Goal: Information Seeking & Learning: Check status

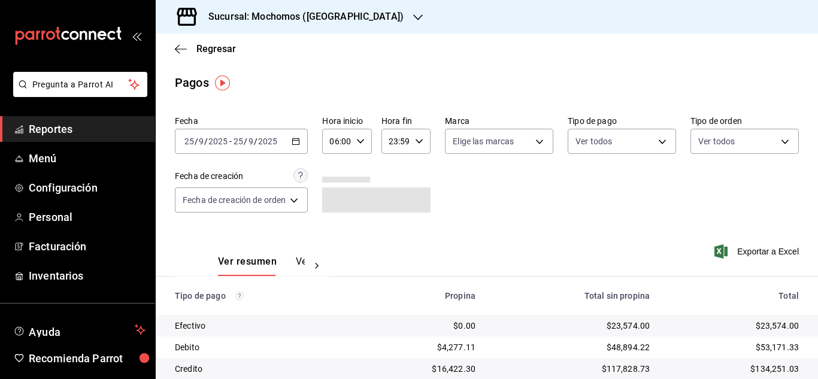
click at [297, 141] on icon "button" at bounding box center [296, 141] width 8 height 8
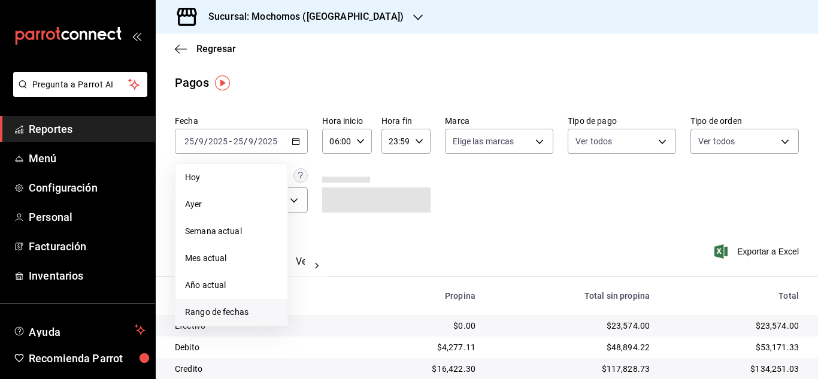
click at [222, 319] on li "Rango de fechas" at bounding box center [232, 312] width 112 height 27
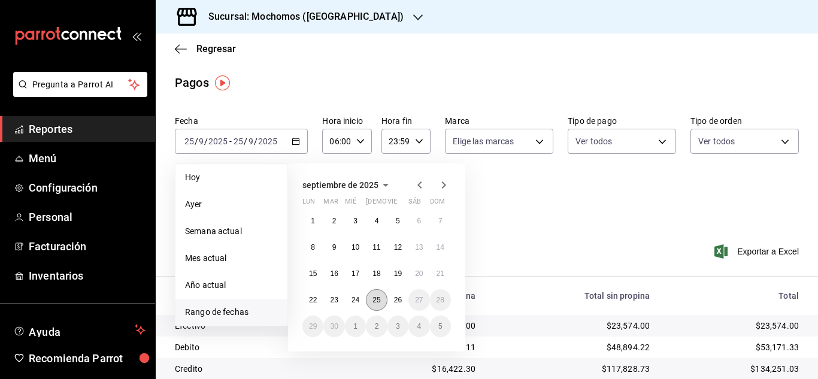
click at [380, 298] on abbr "25" at bounding box center [377, 300] width 8 height 8
click at [391, 300] on button "26" at bounding box center [398, 300] width 21 height 22
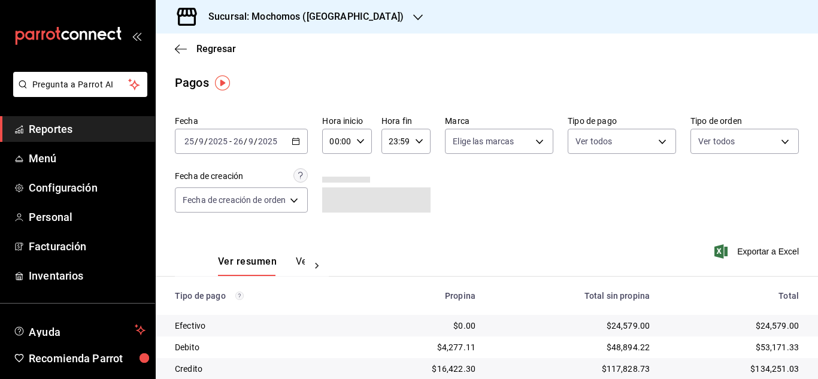
click at [359, 140] on icon "button" at bounding box center [361, 141] width 8 height 8
click at [338, 227] on span "06" at bounding box center [336, 225] width 5 height 10
type input "06:00"
click at [521, 207] on div at bounding box center [409, 189] width 818 height 379
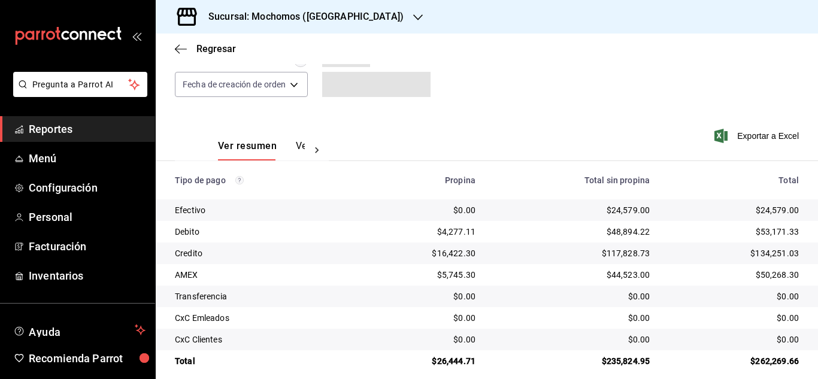
scroll to position [128, 0]
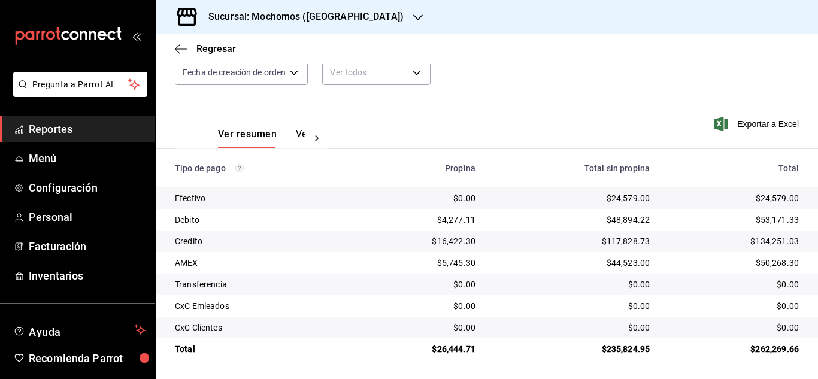
click at [78, 130] on span "Reportes" at bounding box center [87, 129] width 117 height 16
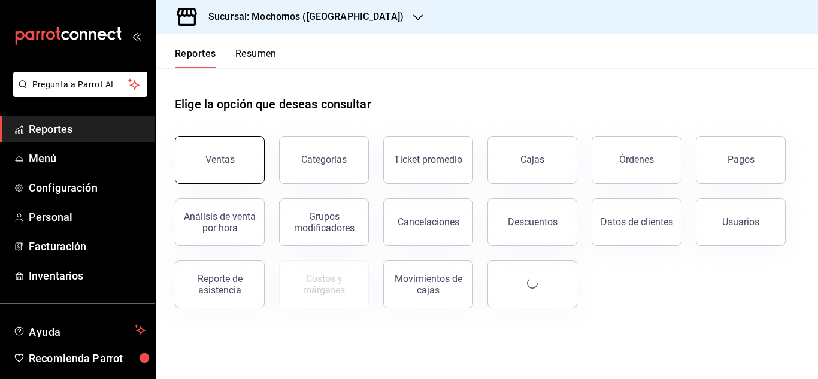
click at [229, 159] on div "Ventas" at bounding box center [220, 159] width 29 height 11
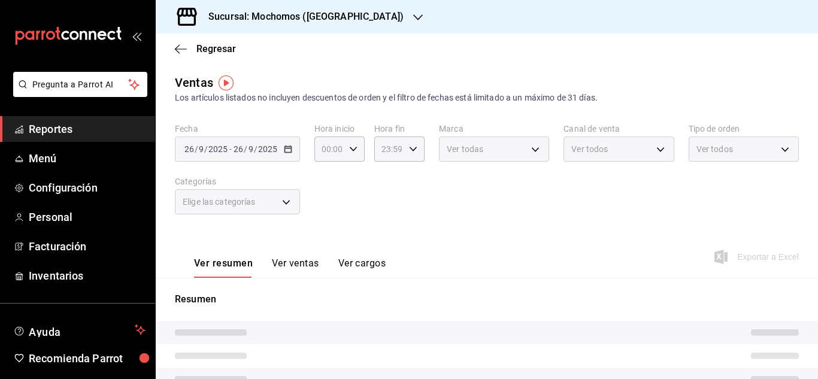
click at [285, 154] on div "[DATE] [DATE] - [DATE] [DATE]" at bounding box center [237, 149] width 125 height 25
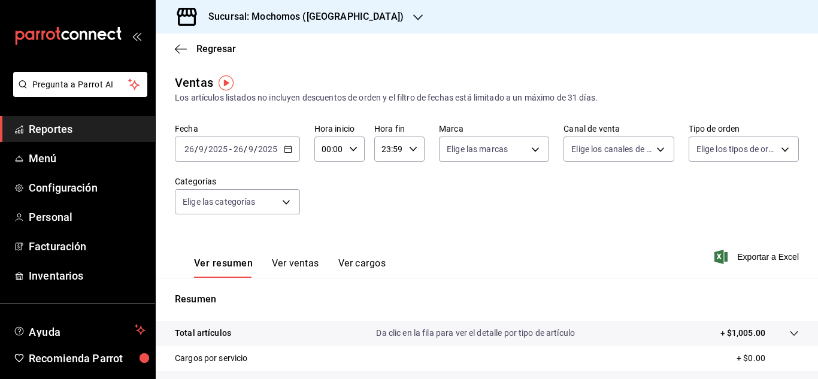
click at [287, 151] on icon "button" at bounding box center [288, 149] width 8 height 8
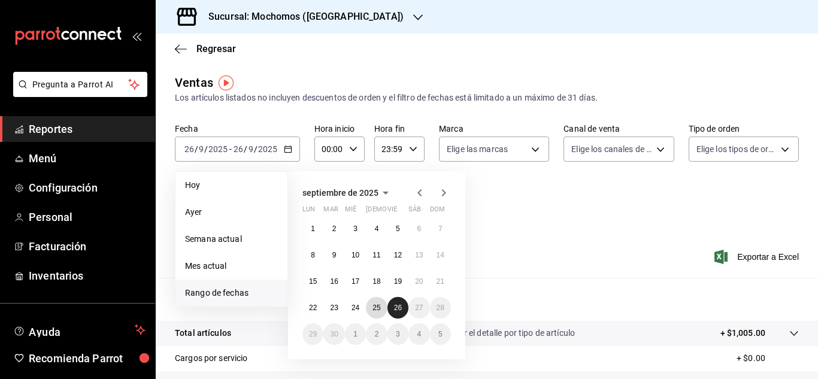
drag, startPoint x: 374, startPoint y: 311, endPoint x: 394, endPoint y: 312, distance: 19.8
click at [394, 312] on div "1 2 3 4 5 6 7 8 9 10 11 12 13 14 15 16 17 18 19 20 21 22 23 24 25 26 27 28 29 3…" at bounding box center [377, 281] width 149 height 127
click at [376, 312] on button "25" at bounding box center [376, 308] width 21 height 22
click at [389, 308] on button "26" at bounding box center [398, 308] width 21 height 22
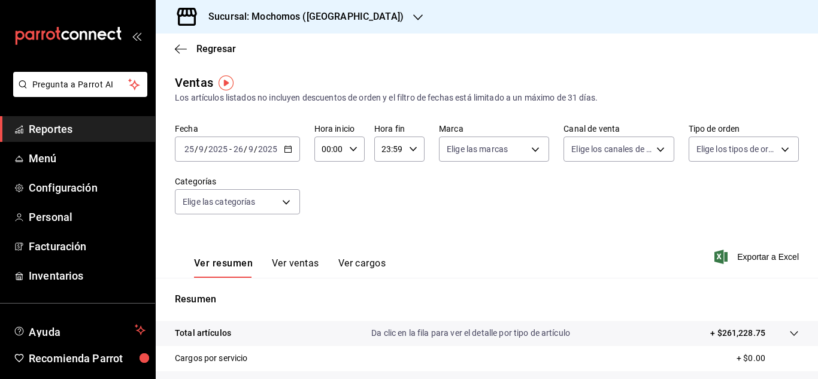
click at [347, 151] on div "00:00 Hora inicio" at bounding box center [340, 149] width 50 height 25
click at [329, 232] on span "06" at bounding box center [326, 233] width 5 height 10
type input "06:00"
click at [442, 203] on div at bounding box center [409, 189] width 818 height 379
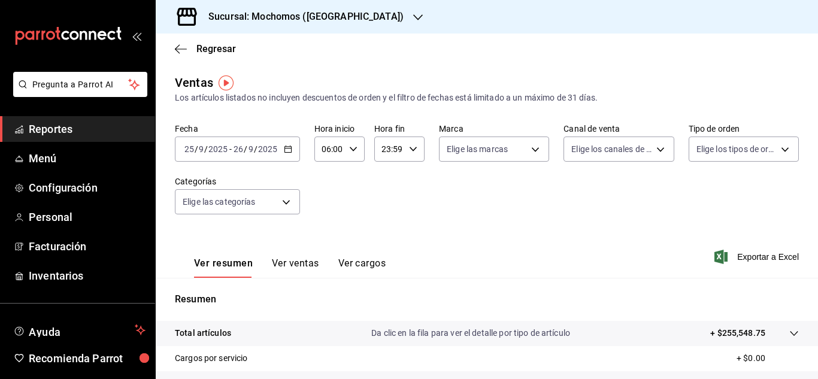
scroll to position [195, 0]
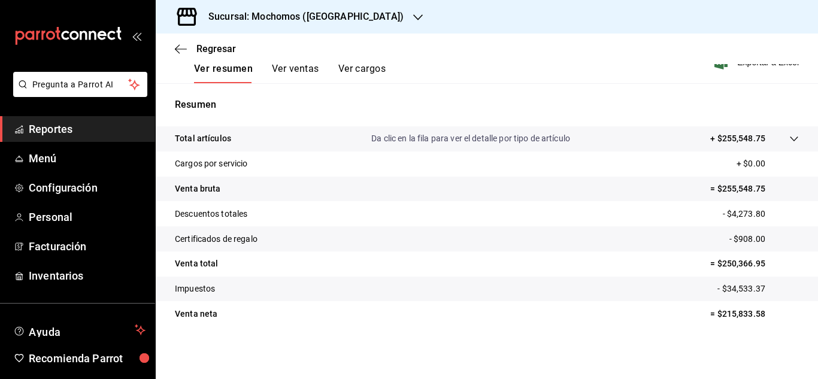
click at [80, 129] on span "Reportes" at bounding box center [87, 129] width 117 height 16
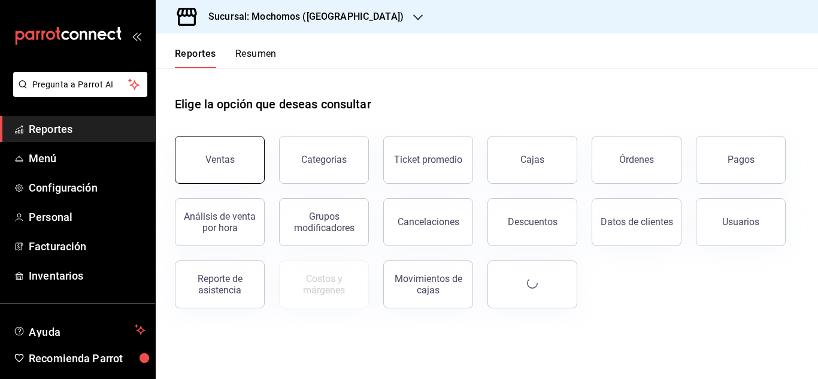
click at [225, 158] on div "Ventas" at bounding box center [220, 159] width 29 height 11
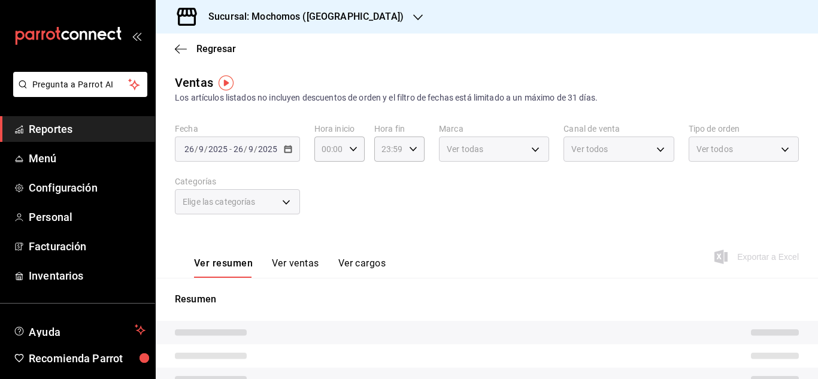
drag, startPoint x: 175, startPoint y: 145, endPoint x: 185, endPoint y: 149, distance: 10.2
click at [177, 146] on div "[DATE] [DATE] - [DATE] [DATE]" at bounding box center [237, 149] width 125 height 25
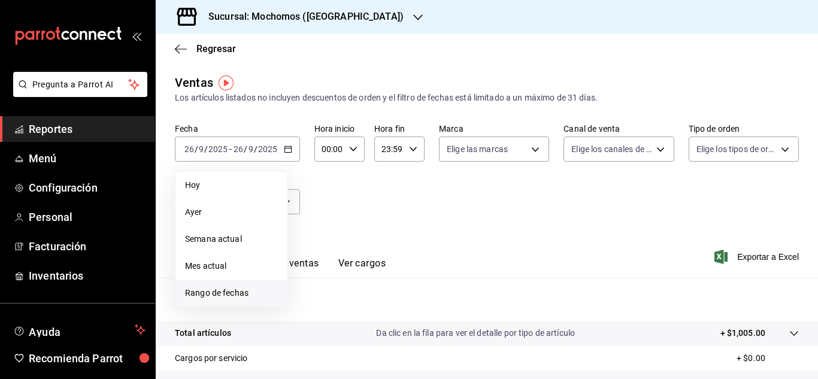
click at [209, 293] on span "Rango de fechas" at bounding box center [231, 293] width 93 height 13
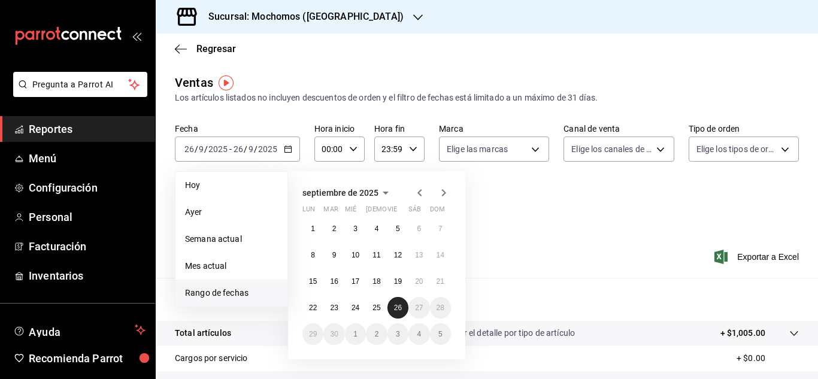
click at [391, 312] on button "26" at bounding box center [398, 308] width 21 height 22
click at [378, 309] on abbr "25" at bounding box center [377, 308] width 8 height 8
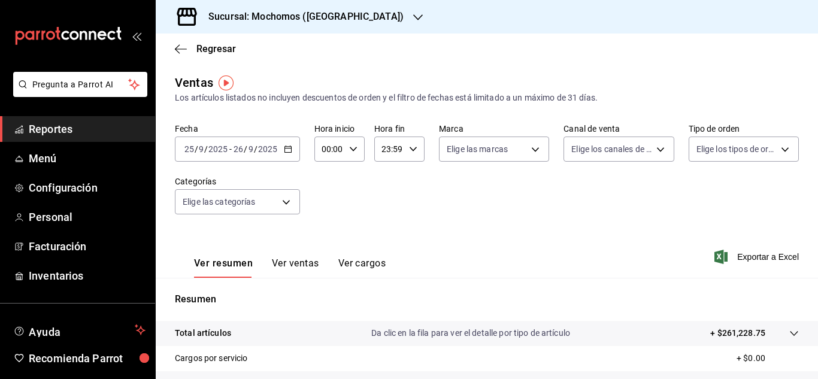
click at [183, 153] on div "[DATE] [DATE]" at bounding box center [206, 149] width 47 height 10
click at [191, 149] on input "25" at bounding box center [189, 149] width 11 height 10
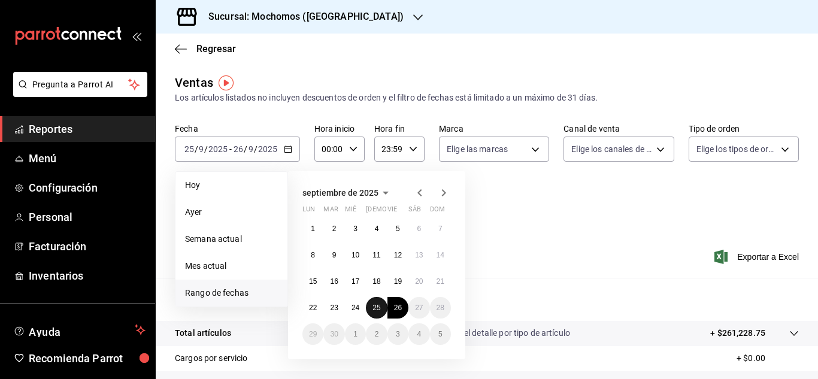
drag, startPoint x: 374, startPoint y: 310, endPoint x: 383, endPoint y: 315, distance: 9.7
click at [380, 315] on button "25" at bounding box center [376, 308] width 21 height 22
click at [394, 311] on abbr "26" at bounding box center [398, 308] width 8 height 8
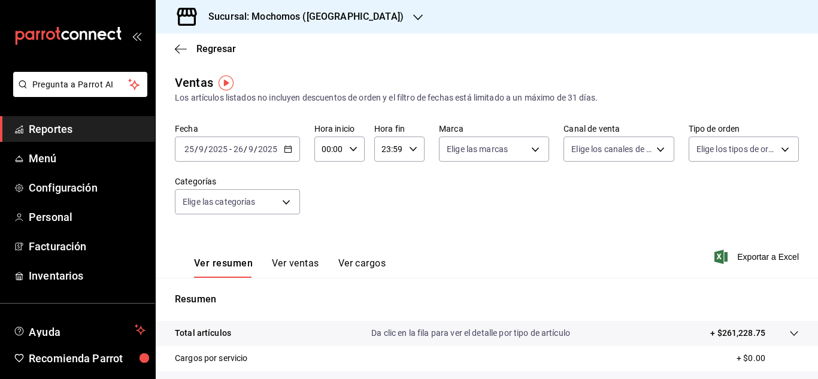
click at [350, 149] on \(Stroke\) "button" at bounding box center [353, 149] width 7 height 4
click at [329, 178] on span "02" at bounding box center [326, 178] width 5 height 10
type input "02:00"
click at [814, 374] on div at bounding box center [409, 189] width 818 height 379
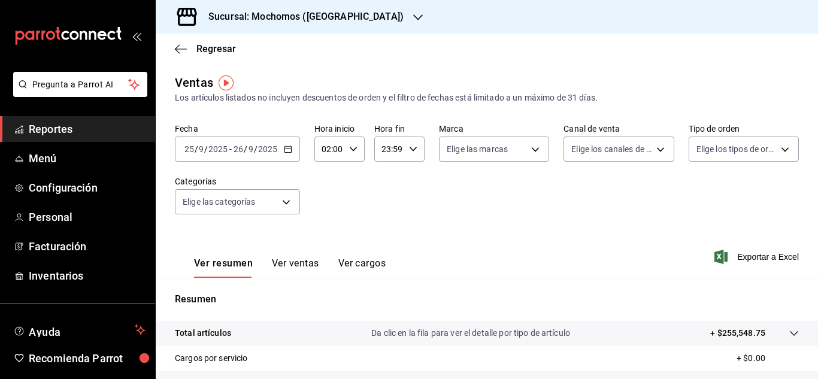
click at [814, 374] on div at bounding box center [409, 189] width 818 height 379
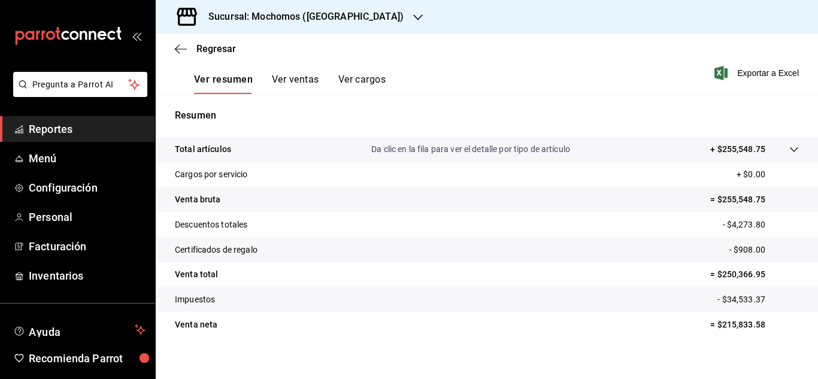
scroll to position [192, 0]
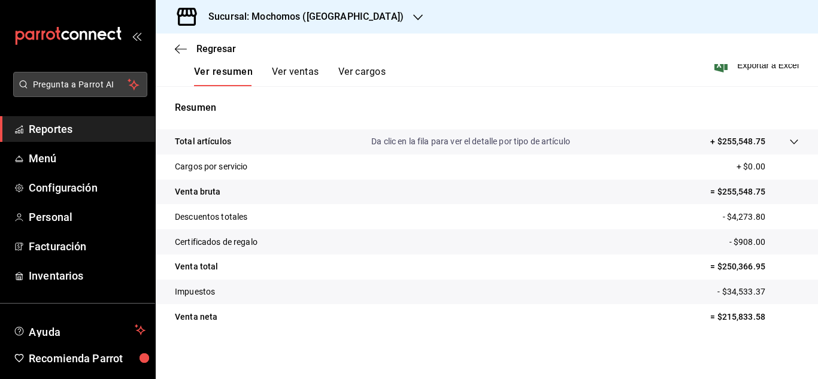
click at [71, 78] on span "Pregunta a Parrot AI" at bounding box center [80, 84] width 95 height 13
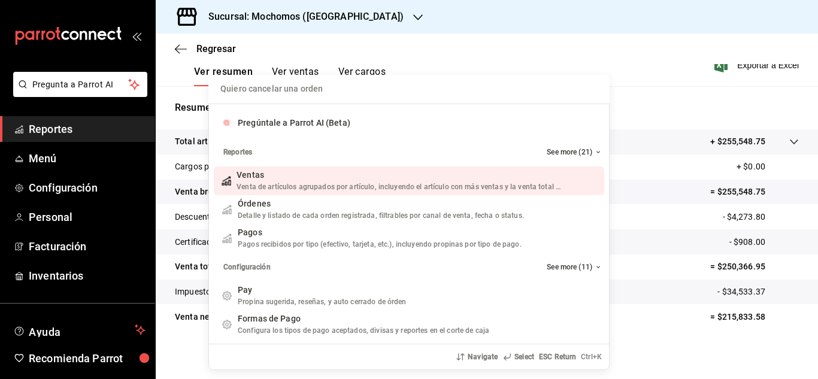
click at [66, 132] on div "Quiero cancelar una orden Pregúntale a Parrot AI (Beta) Reportes See more (21) …" at bounding box center [409, 189] width 818 height 379
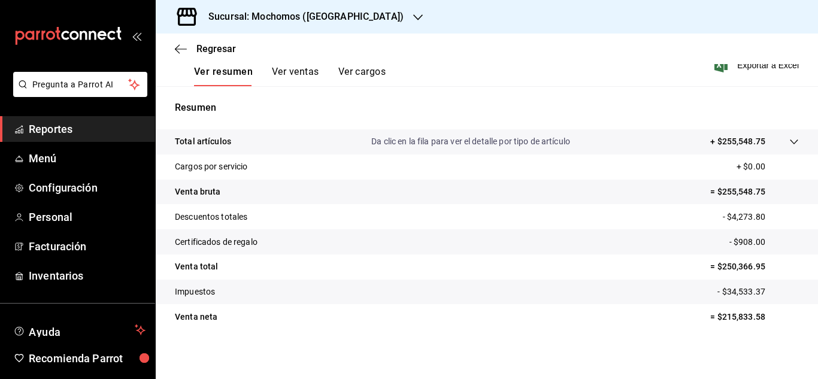
click at [66, 131] on span "Reportes" at bounding box center [87, 129] width 117 height 16
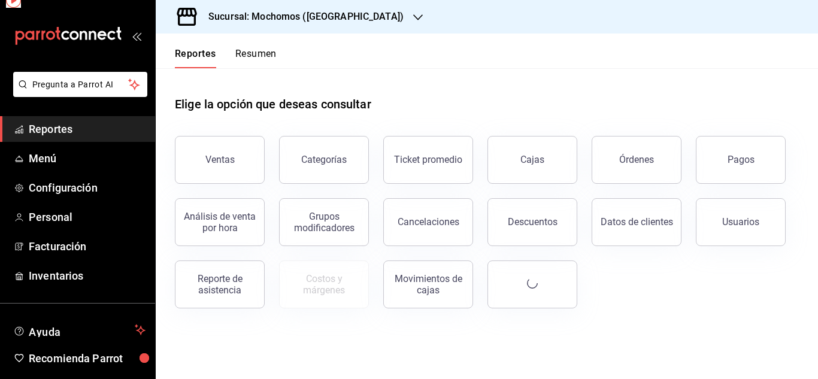
click at [66, 131] on span "Reportes" at bounding box center [87, 129] width 117 height 16
click at [192, 153] on button "Ventas" at bounding box center [220, 160] width 90 height 48
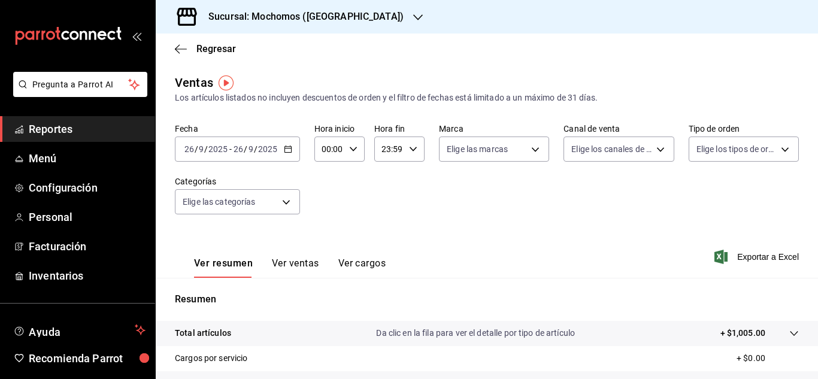
click at [186, 152] on input "26" at bounding box center [189, 149] width 11 height 10
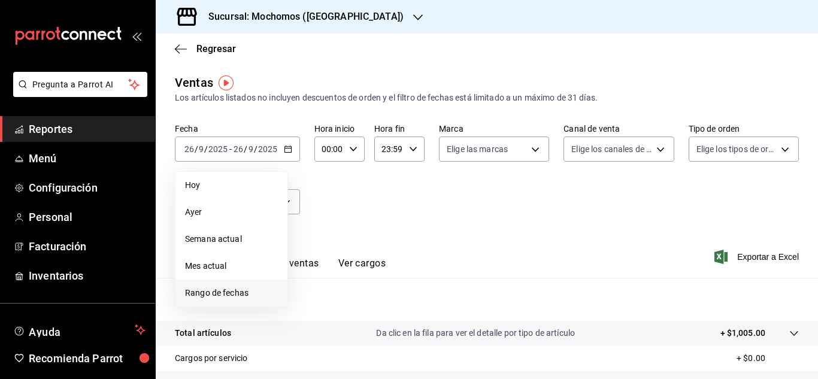
click at [206, 291] on span "Rango de fechas" at bounding box center [231, 293] width 93 height 13
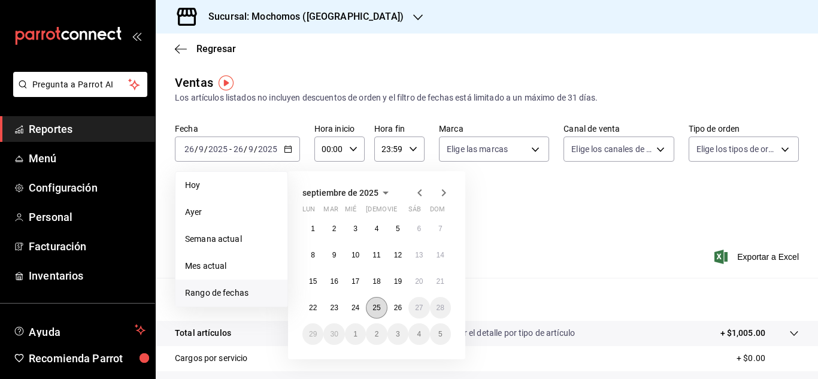
click at [379, 309] on abbr "25" at bounding box center [377, 308] width 8 height 8
click at [376, 309] on abbr "25" at bounding box center [377, 308] width 8 height 8
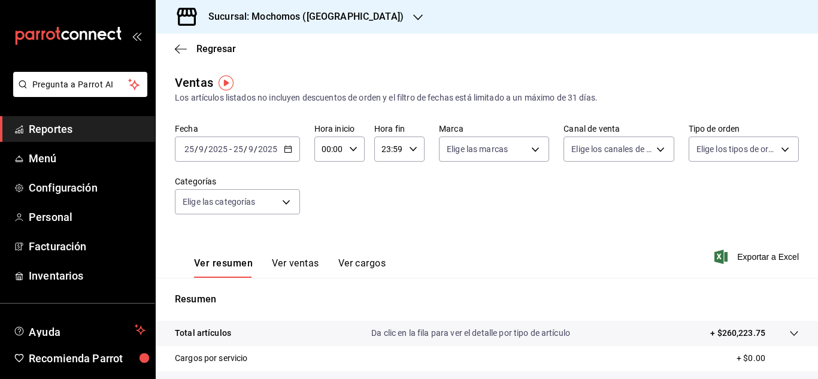
click at [355, 152] on icon "button" at bounding box center [353, 149] width 8 height 8
click at [324, 179] on span "02" at bounding box center [326, 178] width 5 height 10
drag, startPoint x: 815, startPoint y: 191, endPoint x: 818, endPoint y: 303, distance: 112.7
click at [818, 307] on div at bounding box center [409, 189] width 818 height 379
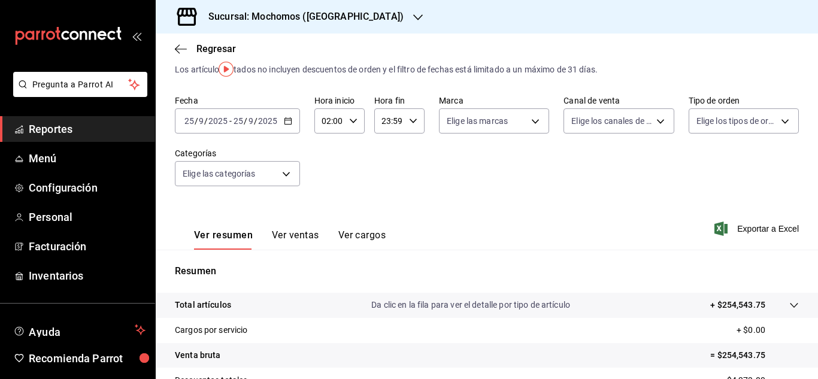
scroll to position [13, 0]
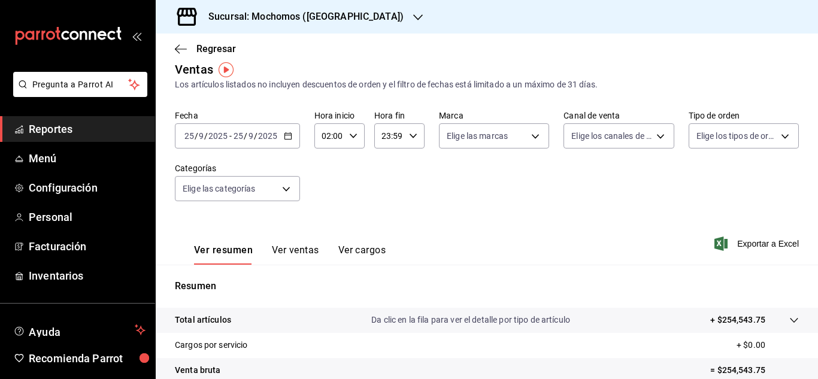
click at [186, 132] on input "25" at bounding box center [189, 136] width 11 height 10
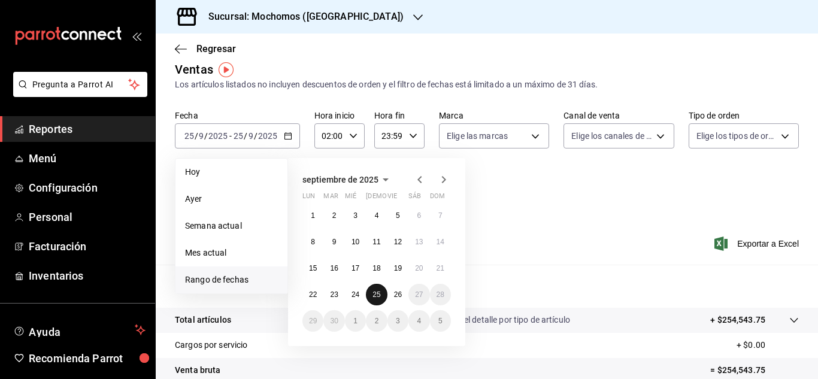
click at [373, 291] on abbr "25" at bounding box center [377, 295] width 8 height 8
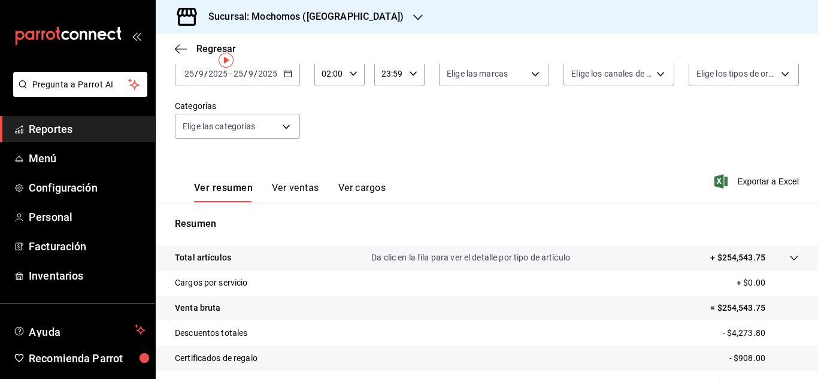
scroll to position [0, 0]
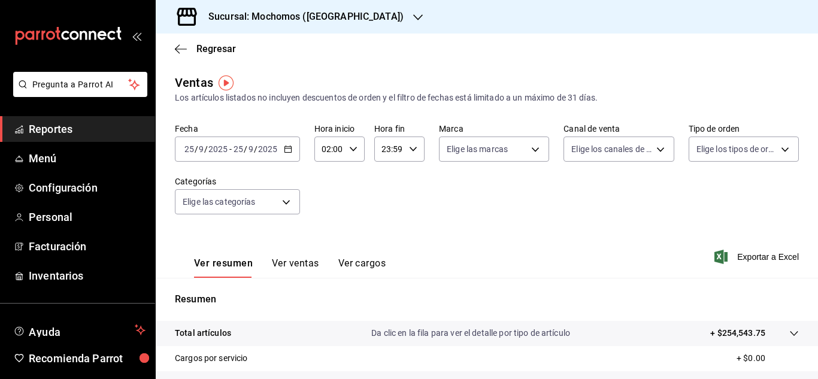
click at [186, 149] on input "25" at bounding box center [189, 149] width 11 height 10
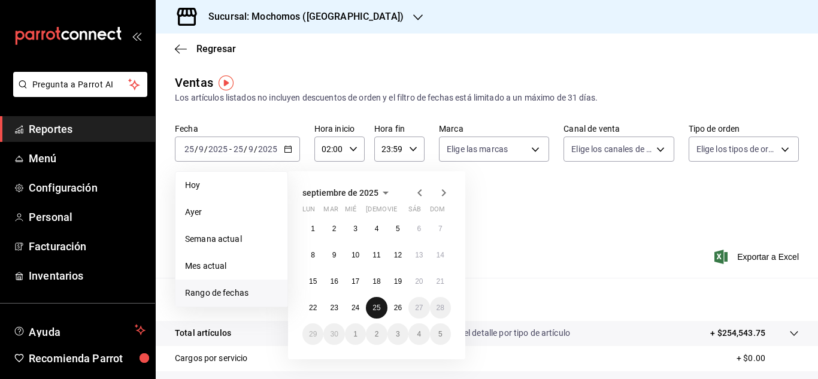
click at [379, 309] on abbr "25" at bounding box center [377, 308] width 8 height 8
click at [380, 309] on abbr "25" at bounding box center [377, 308] width 8 height 8
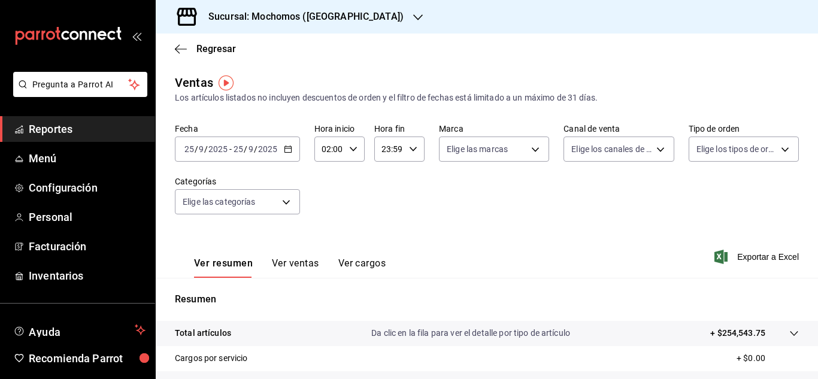
click at [354, 146] on icon "button" at bounding box center [353, 149] width 8 height 8
click at [332, 206] on button "03" at bounding box center [326, 209] width 20 height 24
type input "03:00"
drag, startPoint x: 818, startPoint y: 243, endPoint x: 817, endPoint y: 262, distance: 19.8
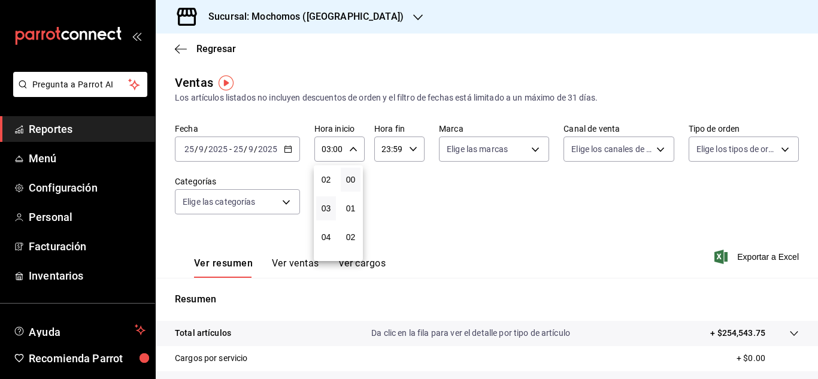
click at [818, 294] on div at bounding box center [409, 189] width 818 height 379
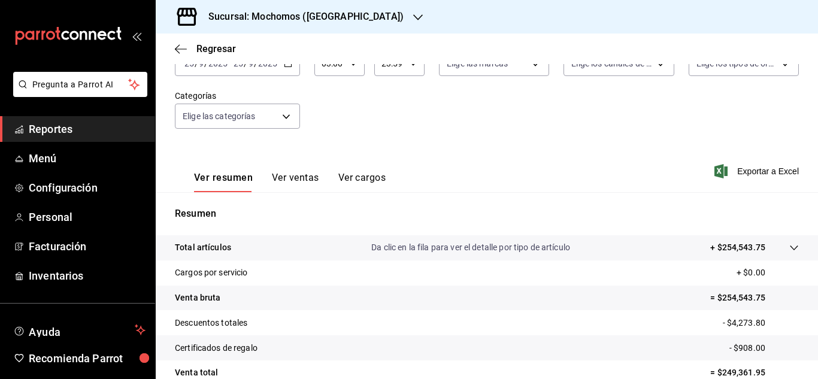
scroll to position [67, 0]
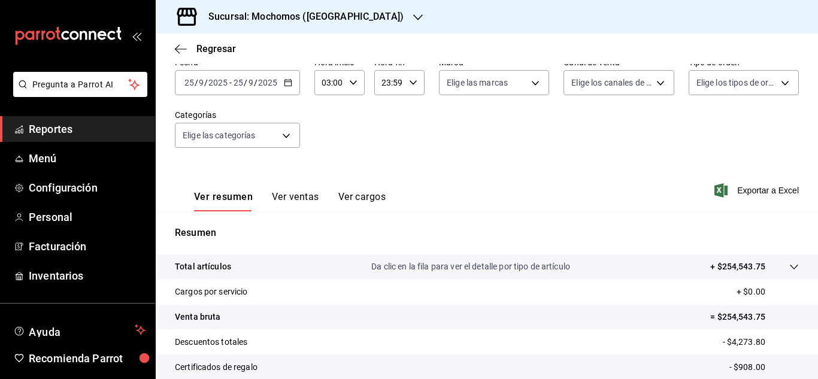
click at [64, 128] on span "Reportes" at bounding box center [87, 129] width 117 height 16
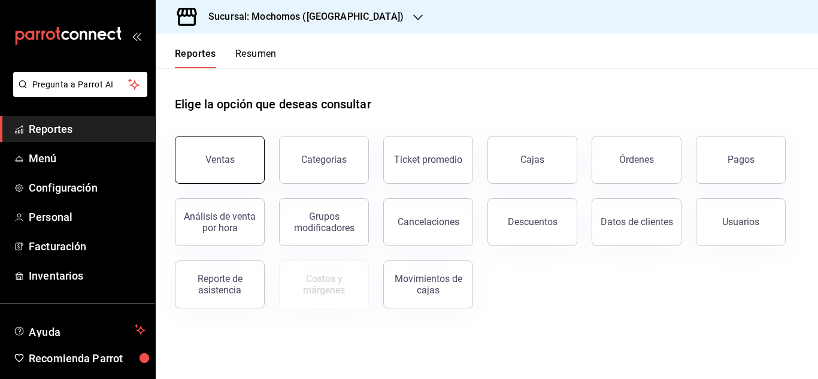
click at [235, 163] on button "Ventas" at bounding box center [220, 160] width 90 height 48
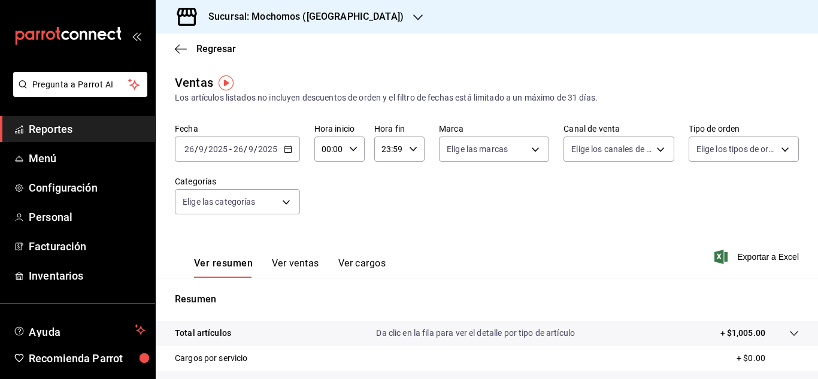
click at [195, 151] on span "/" at bounding box center [197, 149] width 4 height 10
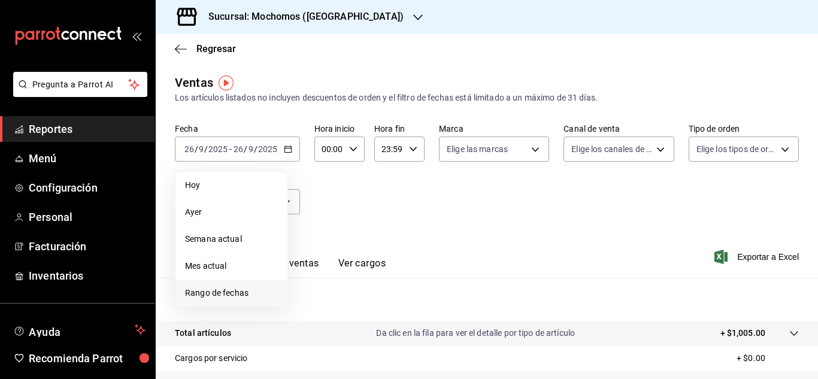
click at [237, 294] on span "Rango de fechas" at bounding box center [231, 293] width 93 height 13
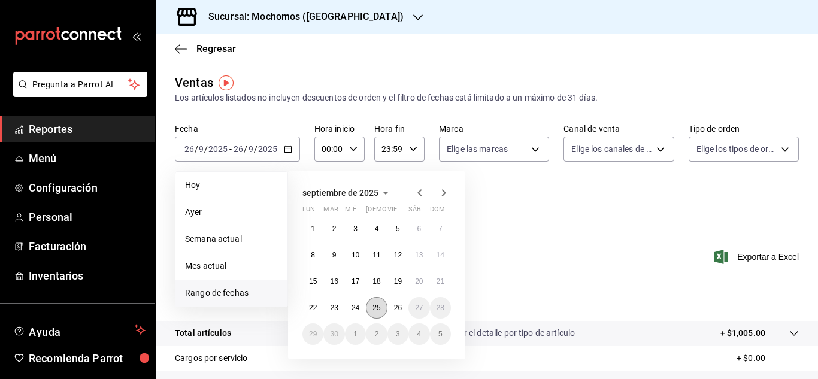
click at [380, 312] on abbr "25" at bounding box center [377, 308] width 8 height 8
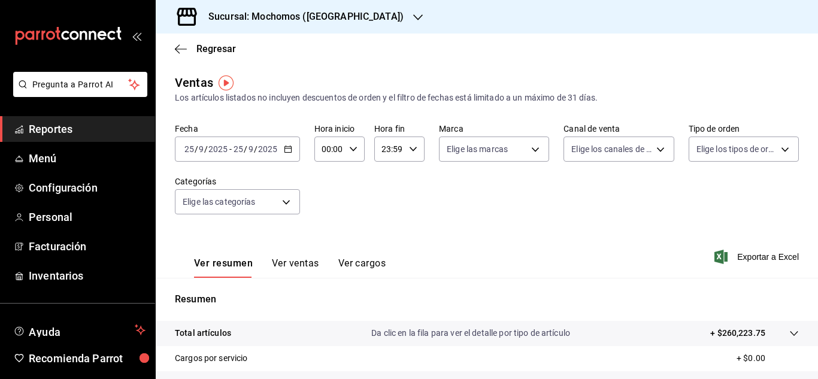
click at [189, 149] on input "25" at bounding box center [189, 149] width 11 height 10
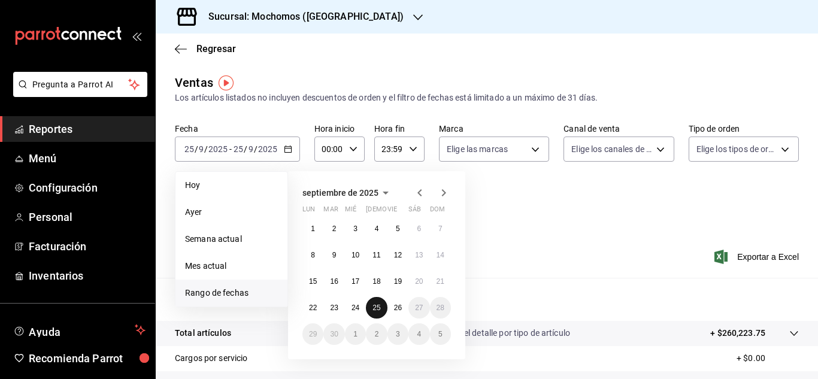
click at [383, 310] on button "25" at bounding box center [376, 308] width 21 height 22
click at [393, 308] on button "26" at bounding box center [398, 308] width 21 height 22
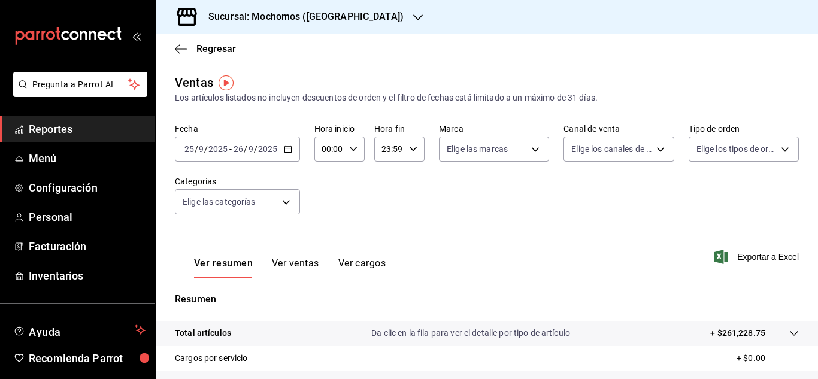
click at [351, 149] on icon "button" at bounding box center [353, 149] width 8 height 8
click at [328, 186] on button "02" at bounding box center [326, 177] width 20 height 24
type input "02:00"
click at [326, 182] on span "02" at bounding box center [326, 178] width 5 height 10
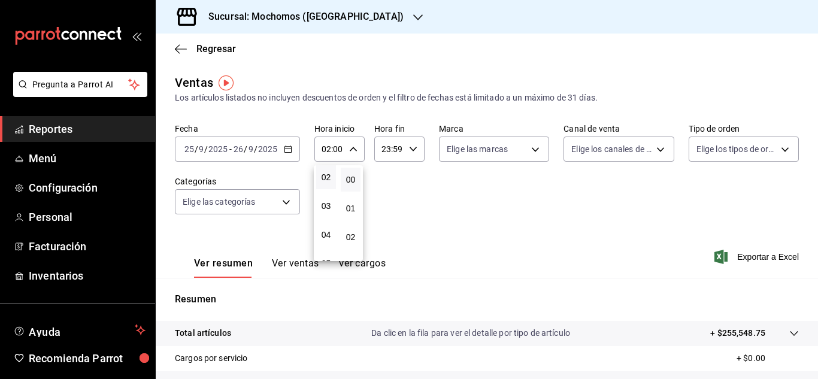
drag, startPoint x: 817, startPoint y: 203, endPoint x: 818, endPoint y: 288, distance: 85.7
click at [818, 286] on div at bounding box center [409, 189] width 818 height 379
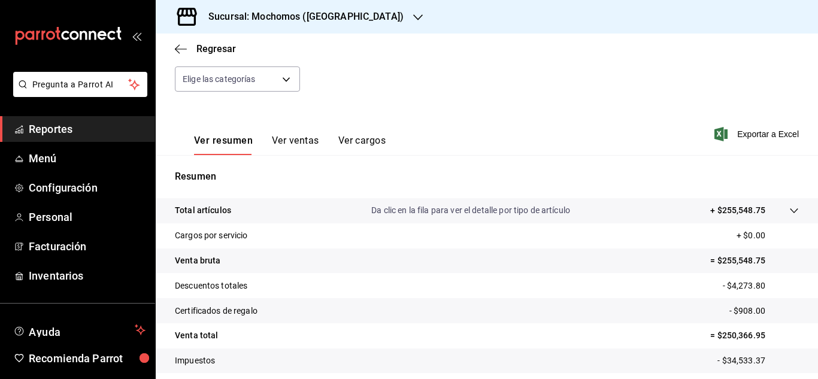
scroll to position [109, 0]
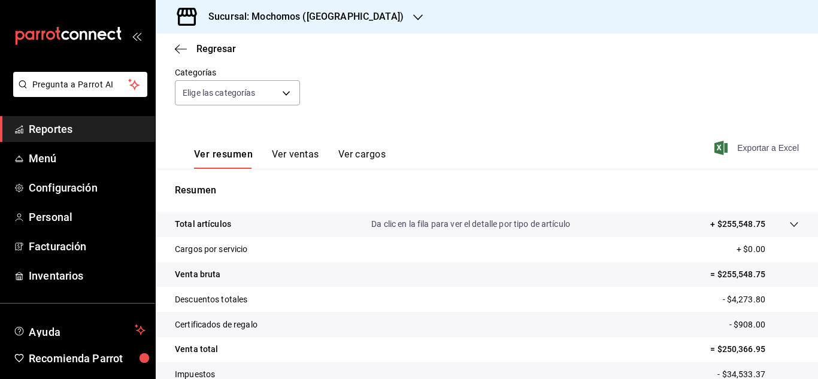
click at [715, 150] on icon "button" at bounding box center [721, 148] width 13 height 14
click at [59, 126] on span "Reportes" at bounding box center [87, 129] width 117 height 16
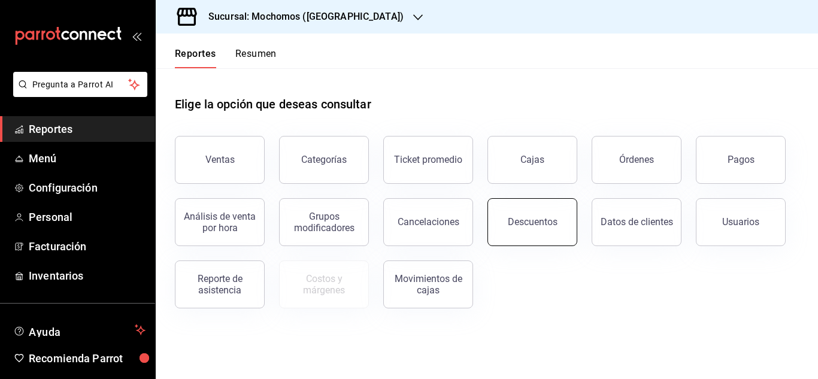
click at [504, 225] on button "Descuentos" at bounding box center [533, 222] width 90 height 48
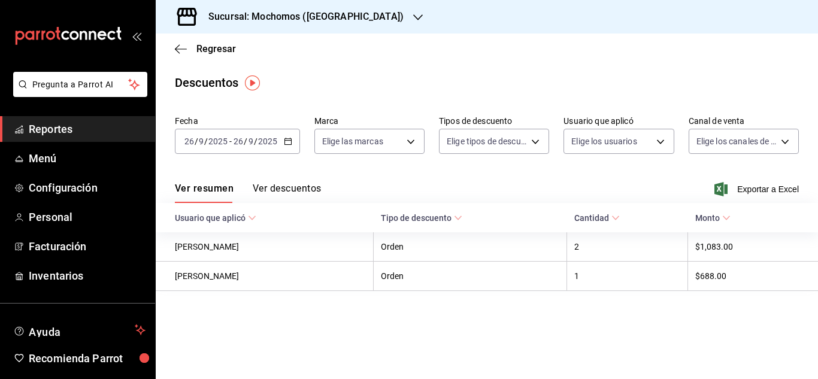
click at [187, 141] on input "26" at bounding box center [189, 142] width 11 height 10
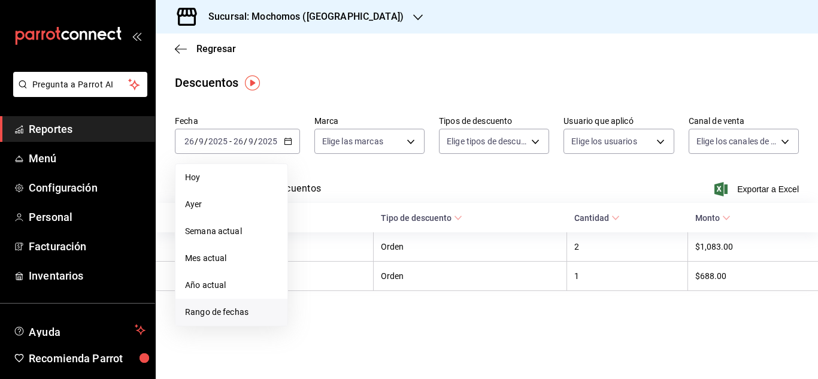
click at [218, 312] on span "Rango de fechas" at bounding box center [231, 312] width 93 height 13
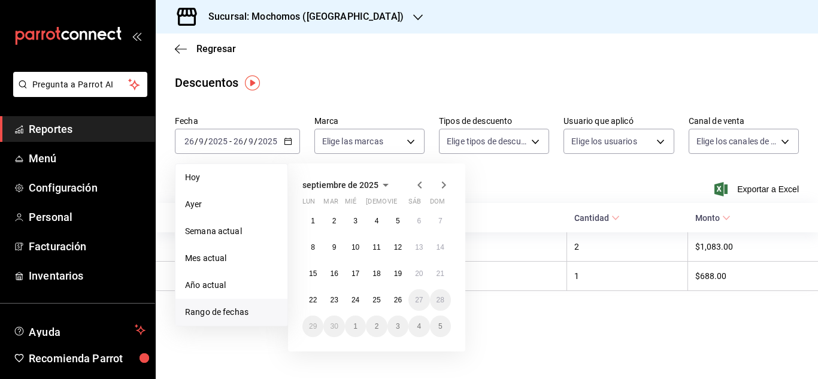
click at [244, 318] on span "Rango de fechas" at bounding box center [231, 312] width 93 height 13
click at [374, 303] on abbr "25" at bounding box center [377, 300] width 8 height 8
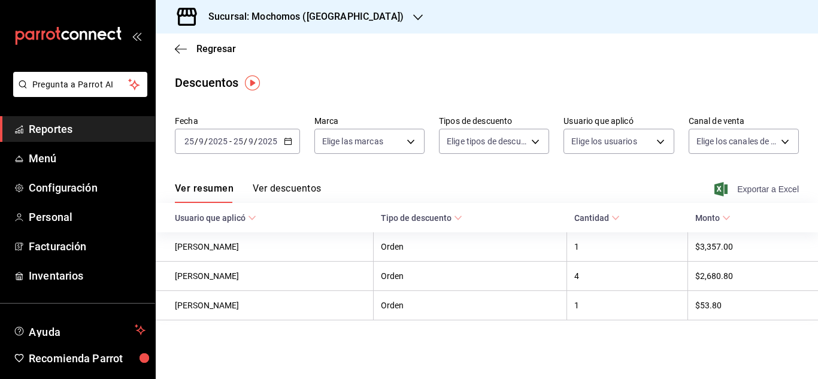
click at [721, 185] on icon "button" at bounding box center [721, 189] width 13 height 14
click at [46, 133] on span "Reportes" at bounding box center [87, 129] width 117 height 16
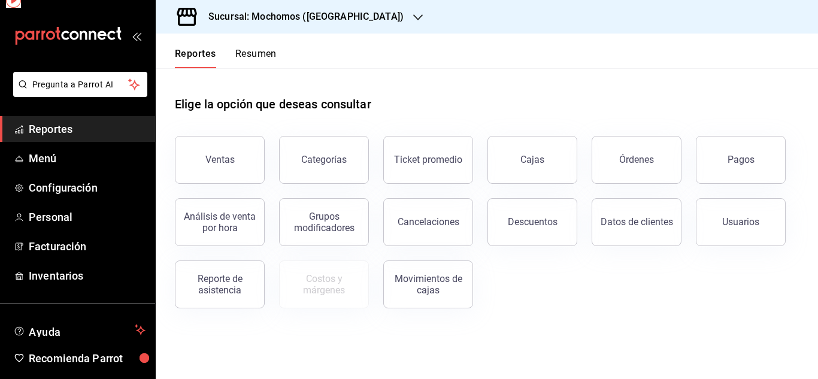
click at [46, 133] on span "Reportes" at bounding box center [87, 129] width 117 height 16
click at [555, 230] on button "Descuentos" at bounding box center [533, 222] width 90 height 48
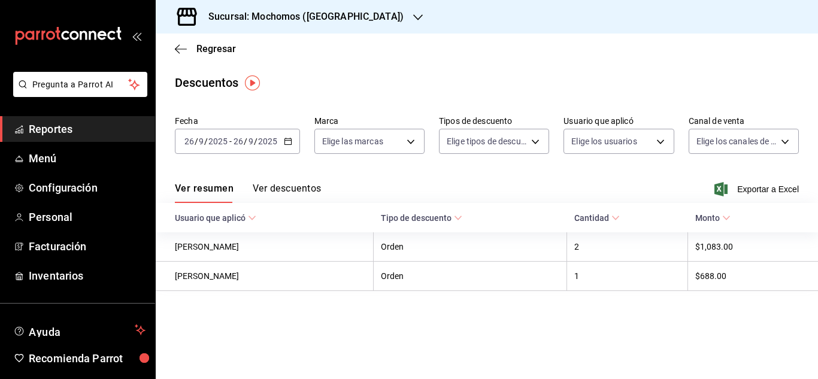
click at [189, 140] on input "26" at bounding box center [189, 142] width 11 height 10
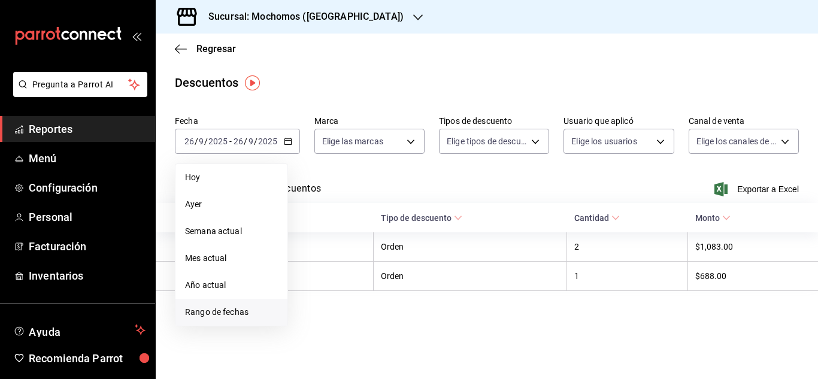
click at [234, 315] on span "Rango de fechas" at bounding box center [231, 312] width 93 height 13
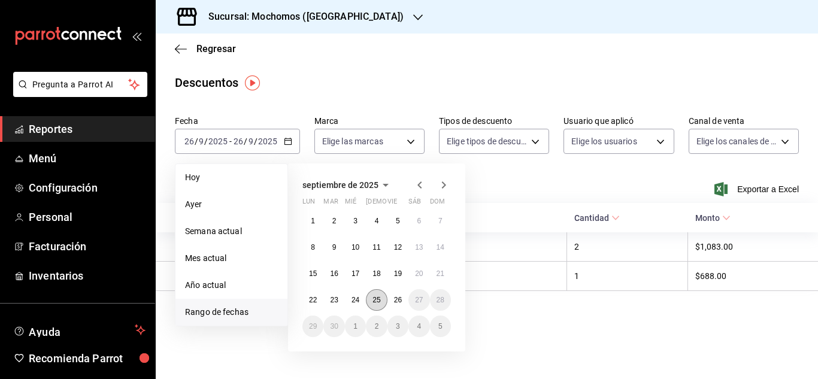
click at [373, 307] on button "25" at bounding box center [376, 300] width 21 height 22
click at [395, 303] on abbr "26" at bounding box center [398, 300] width 8 height 8
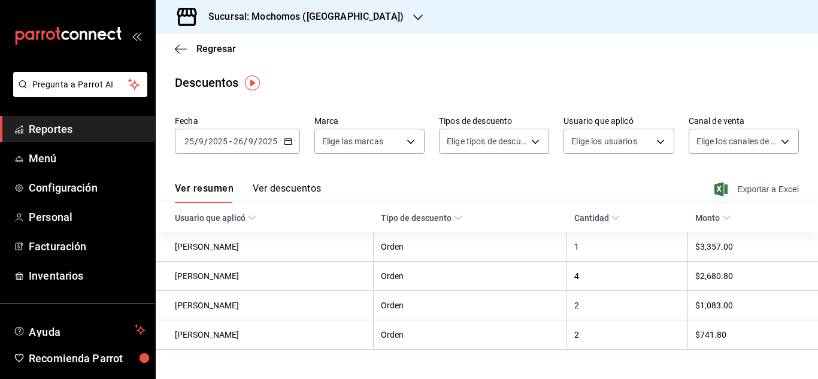
click at [715, 188] on icon "button" at bounding box center [721, 189] width 13 height 14
